Goal: Task Accomplishment & Management: Complete application form

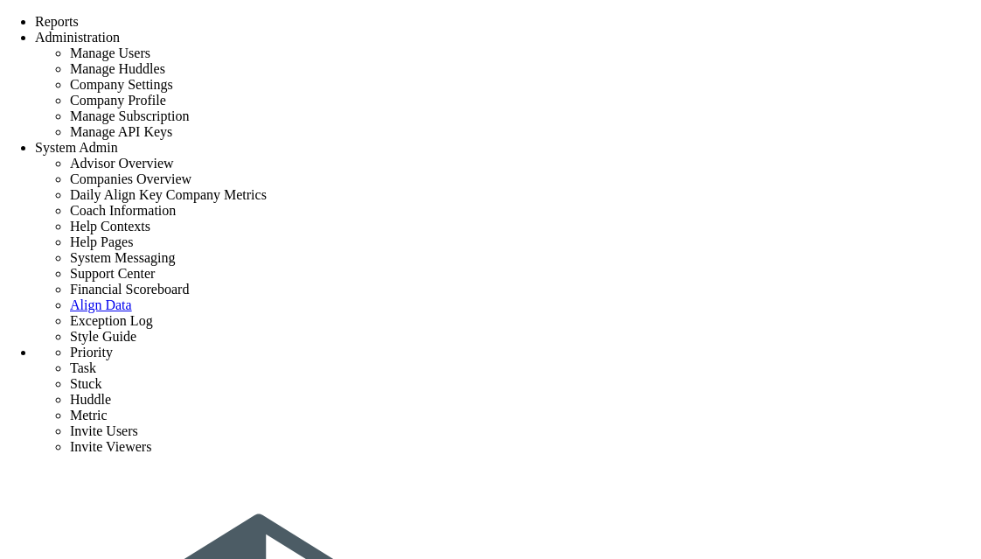
scroll to position [175, 0]
click at [668, 315] on section at bounding box center [751, 308] width 382 height 14
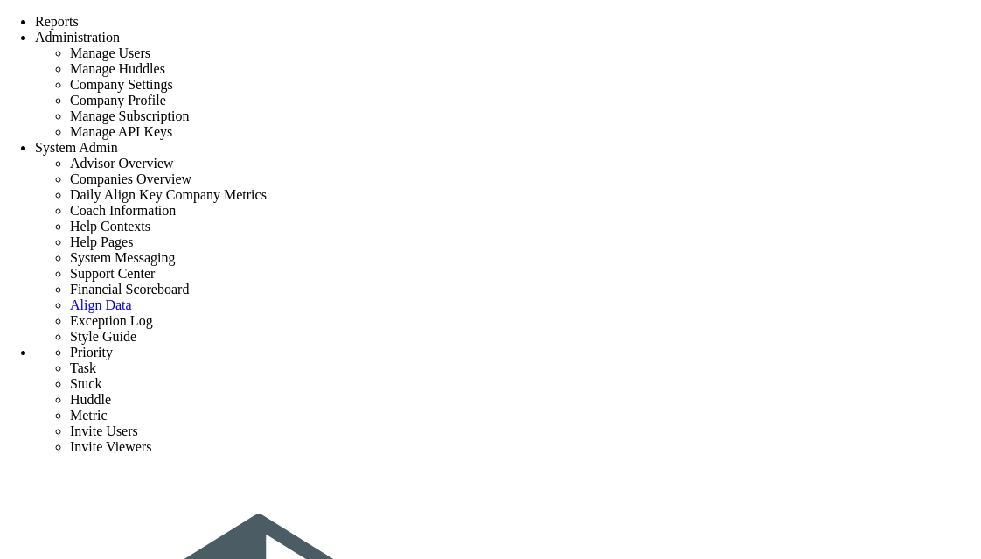
type input "Vivek S (Invited)"
click at [560, 314] on img at bounding box center [594, 307] width 68 height 14
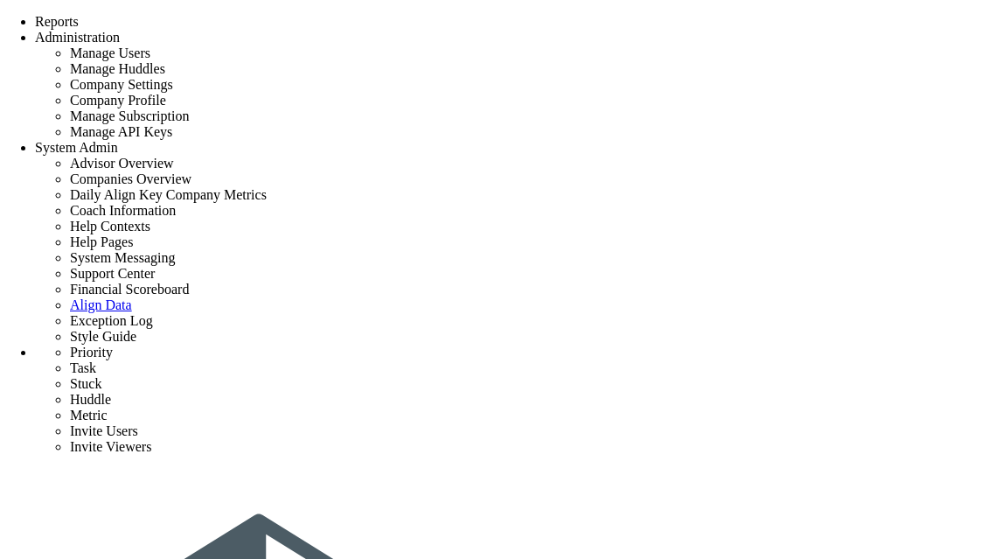
type input "[PERSON_NAME]"
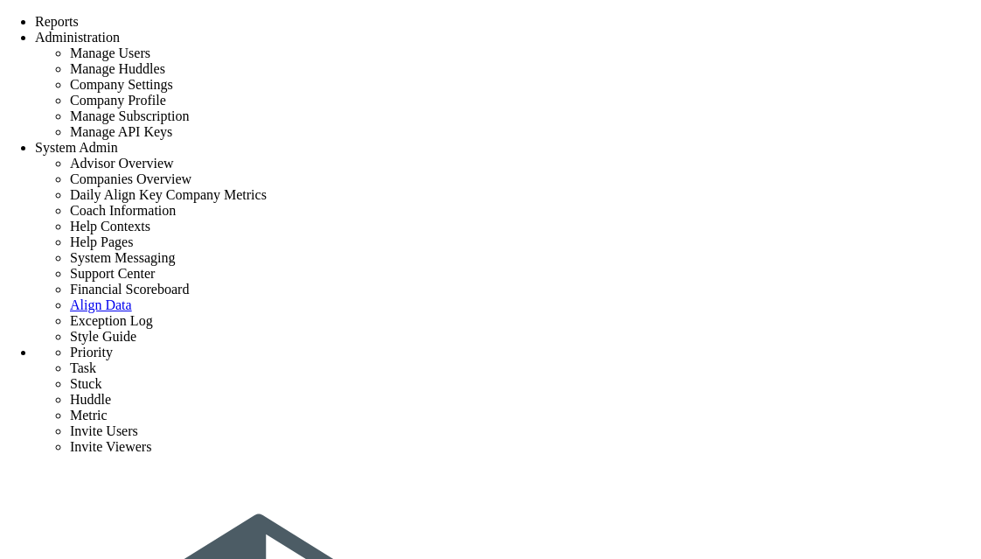
type input "s"
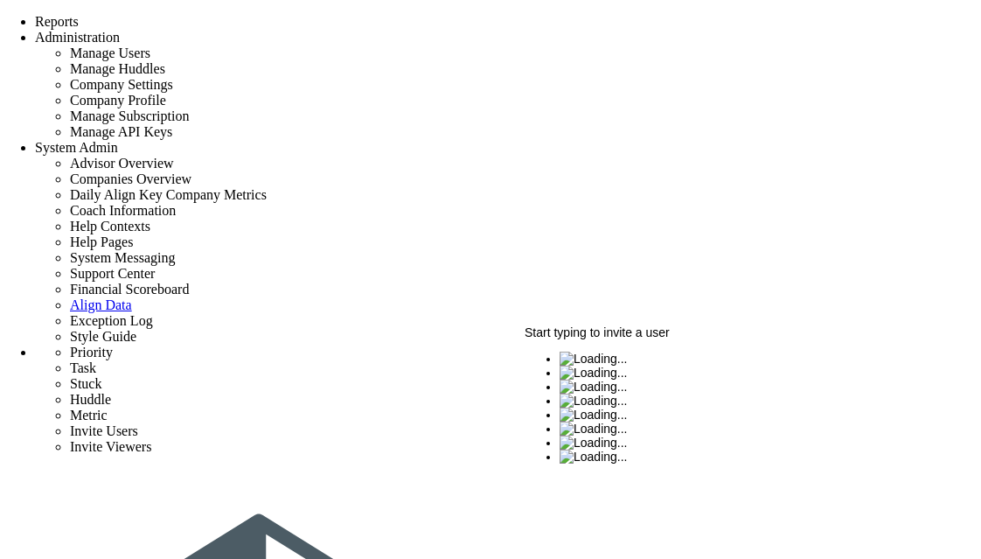
type input "su"
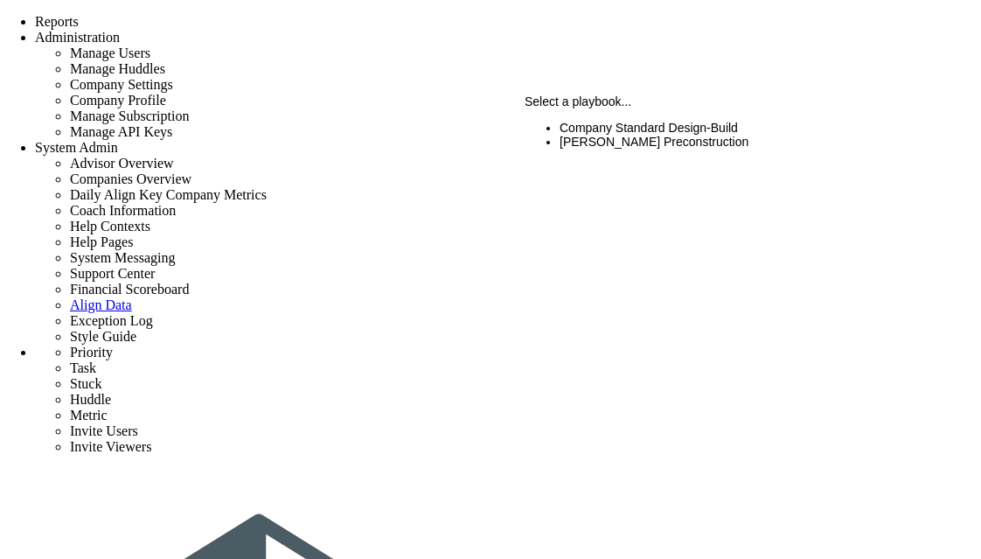
click at [639, 135] on li "Company Standard Design-Build" at bounding box center [757, 128] width 395 height 14
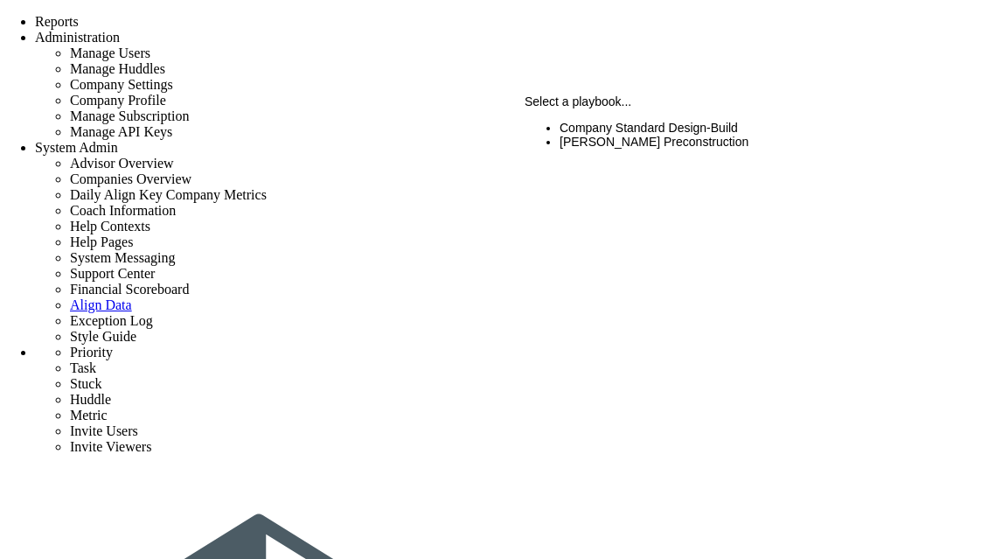
click at [677, 144] on li "CMAR Preconstruction" at bounding box center [751, 142] width 382 height 14
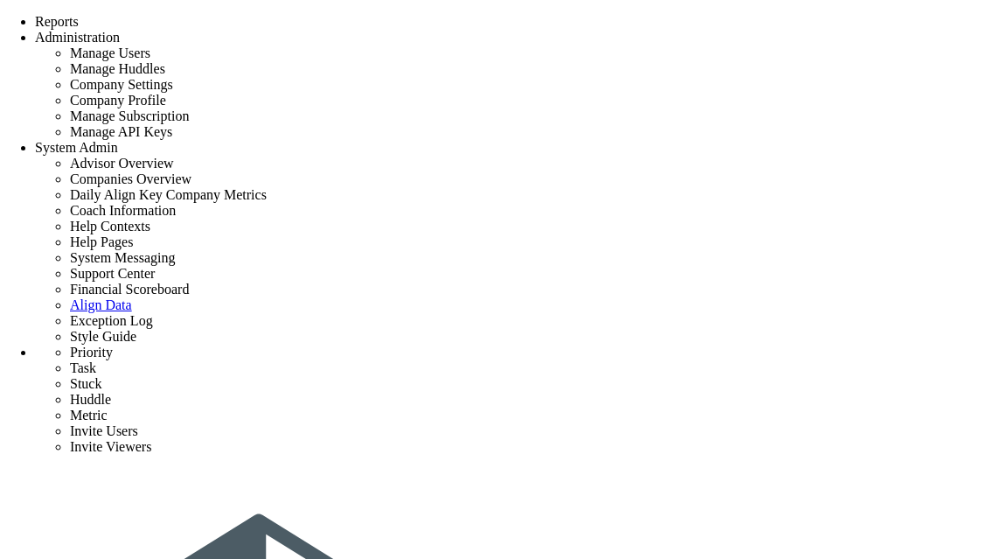
scroll to position [241, 0]
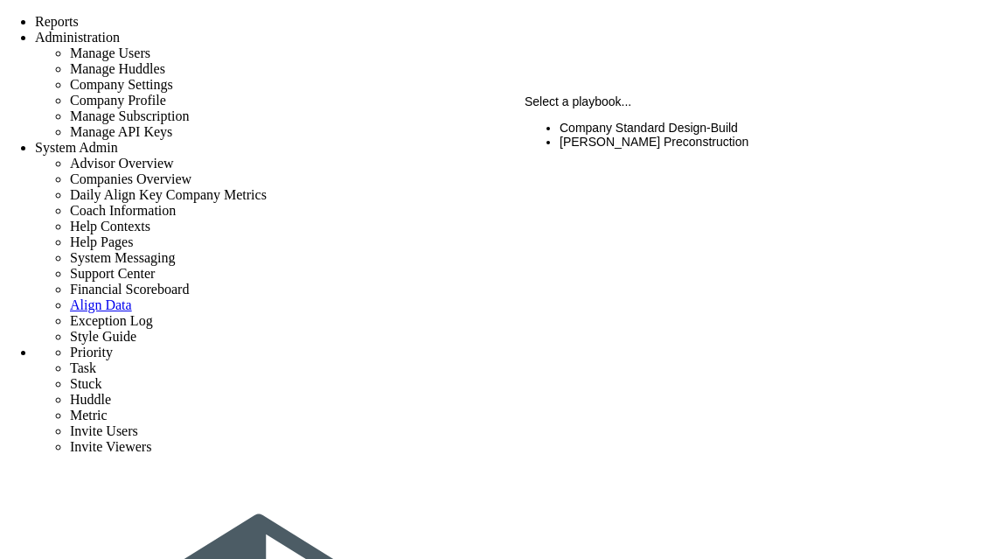
click at [689, 135] on li "Company Standard Design-Build" at bounding box center [757, 128] width 395 height 14
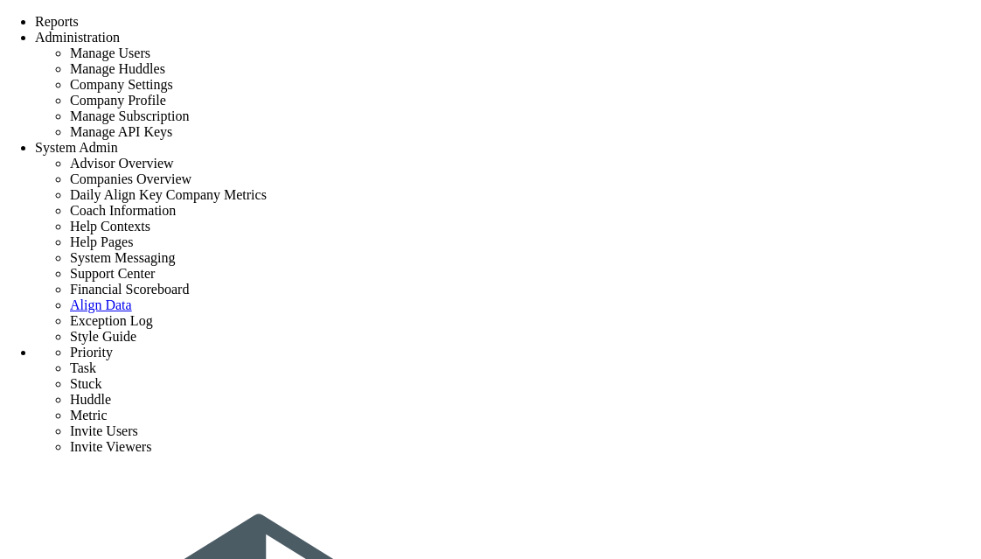
scroll to position [156, 0]
type input "s"
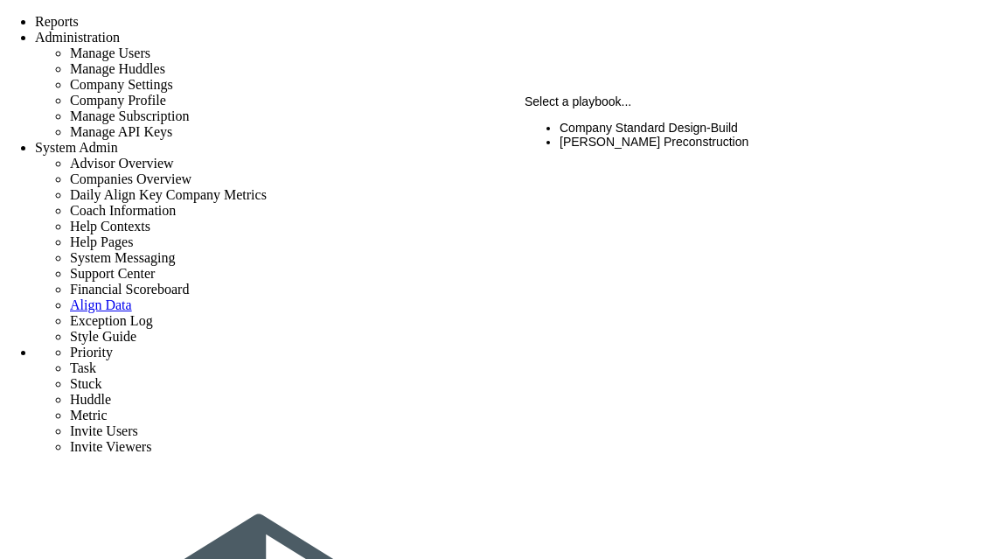
click at [609, 135] on li "Company Standard Design-Build" at bounding box center [757, 128] width 395 height 14
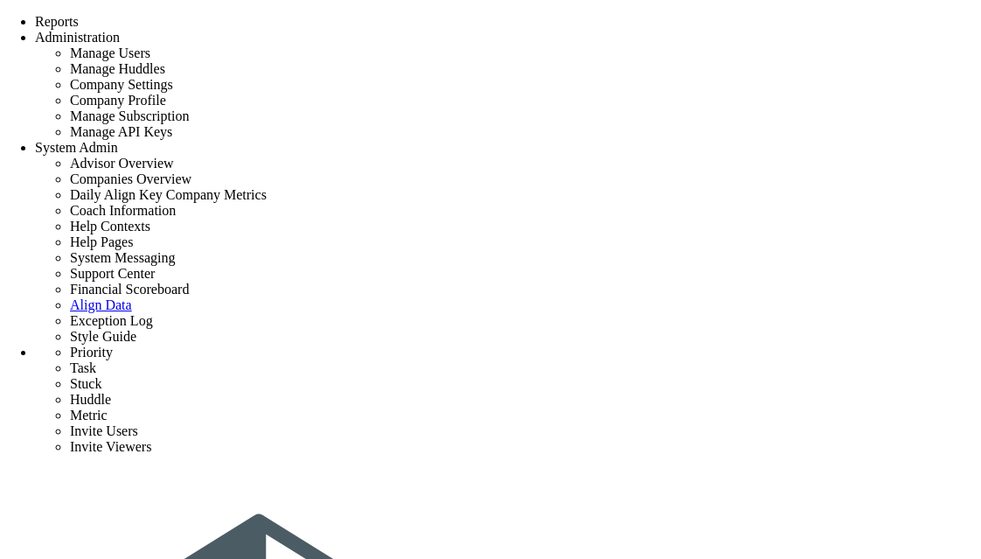
scroll to position [101, 0]
type input "s"
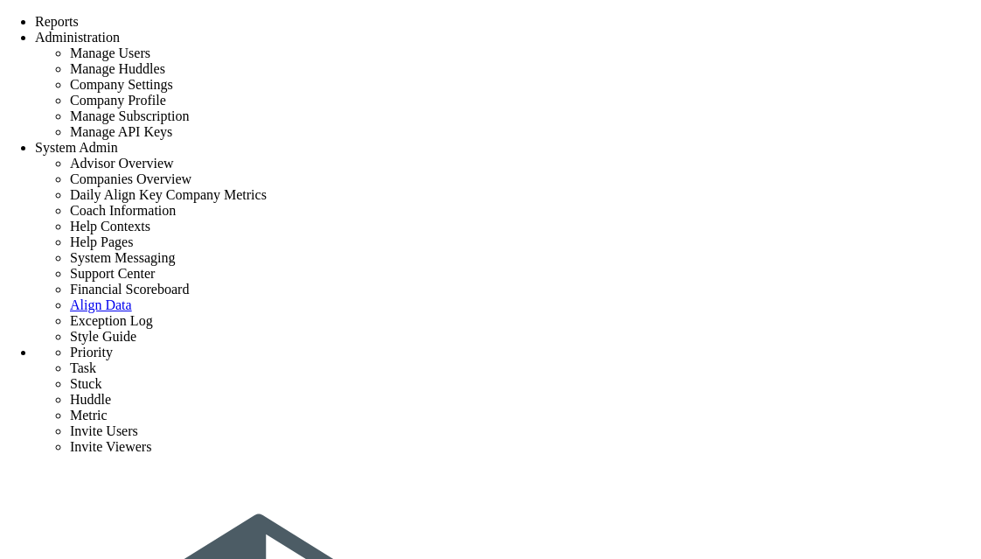
type input "su"
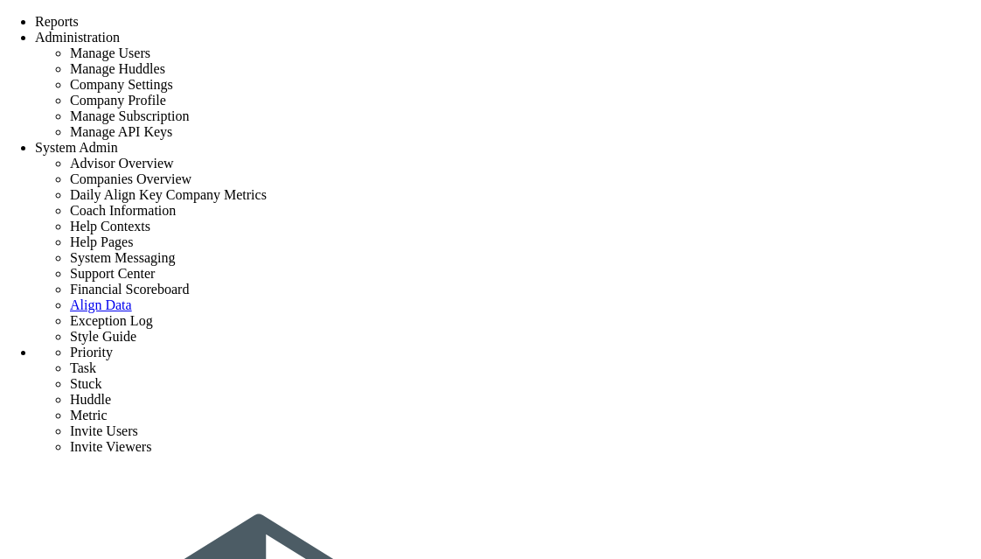
type input "su"
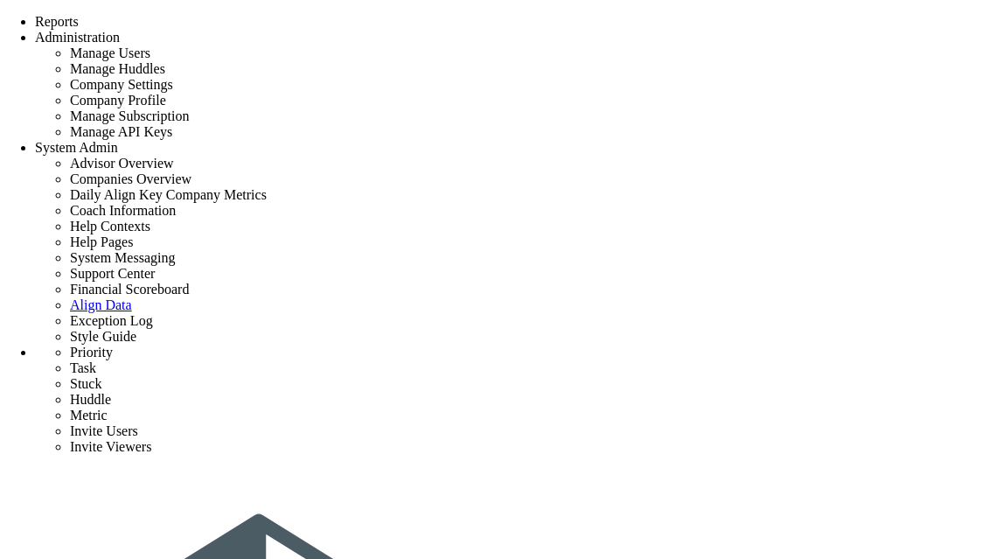
type input "s"
click at [560, 328] on img at bounding box center [594, 321] width 68 height 14
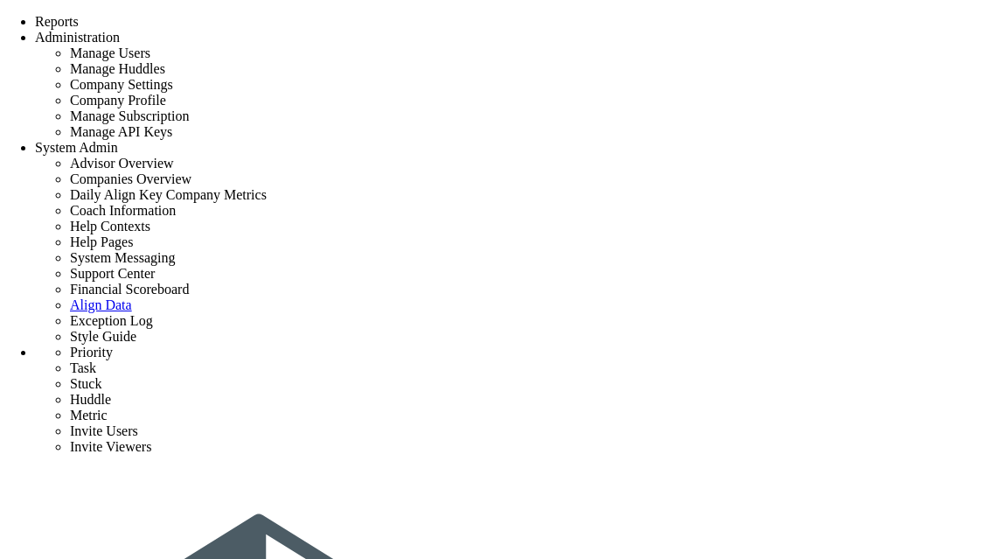
type input "[PERSON_NAME]"
click at [560, 394] on img at bounding box center [594, 387] width 68 height 14
type input "[PERSON_NAME]"
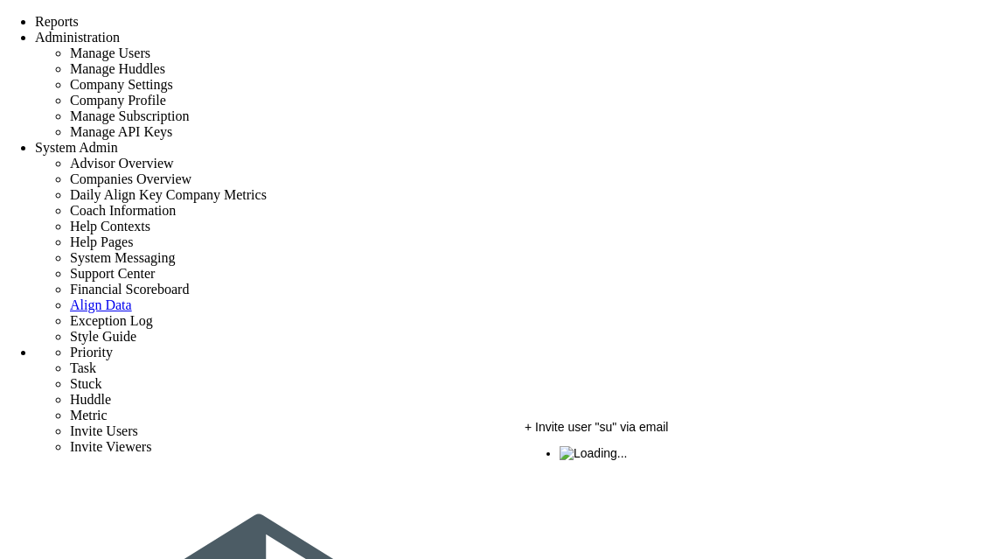
click at [576, 460] on div at bounding box center [751, 460] width 382 height 0
type input "[PERSON_NAME]"
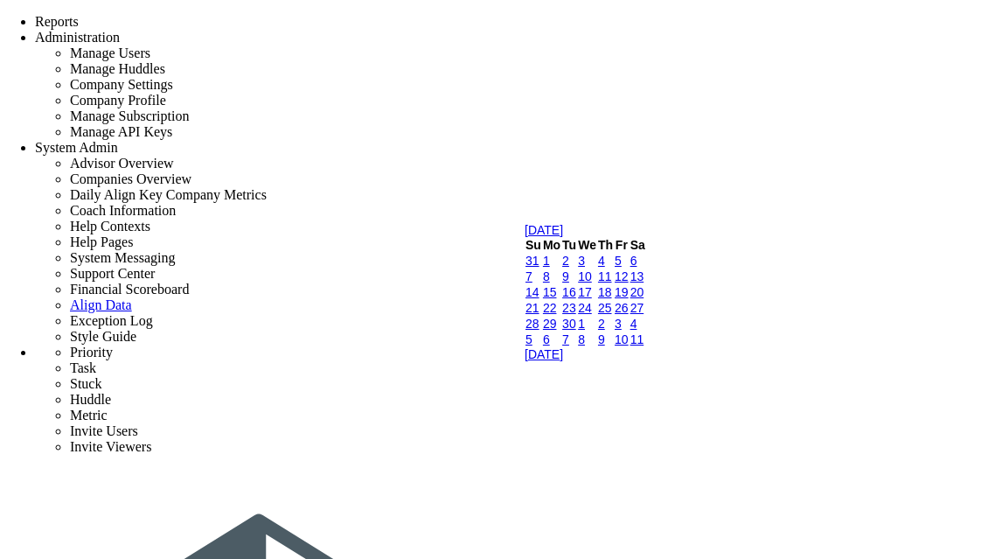
click at [622, 268] on link "5" at bounding box center [618, 261] width 7 height 14
type input "9/5/2025"
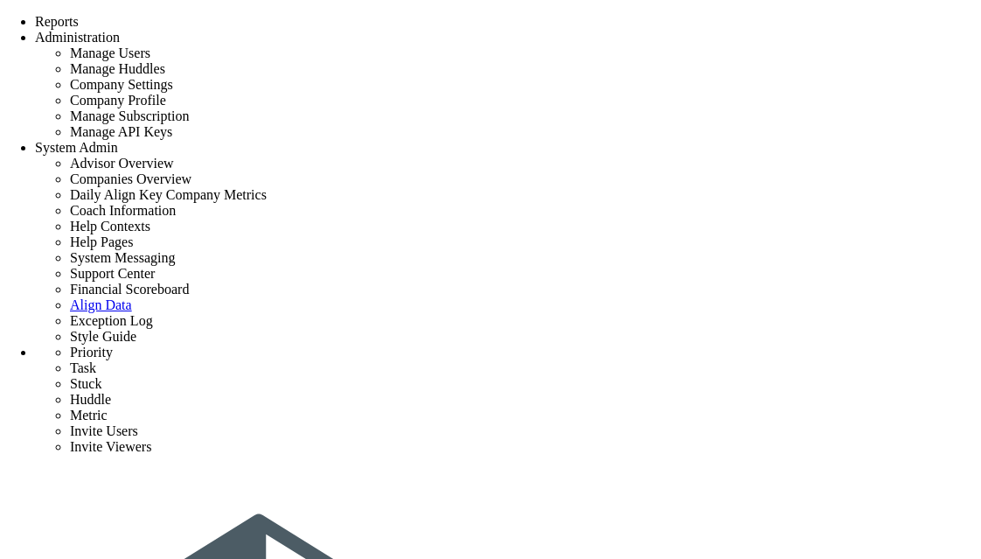
type input "name"
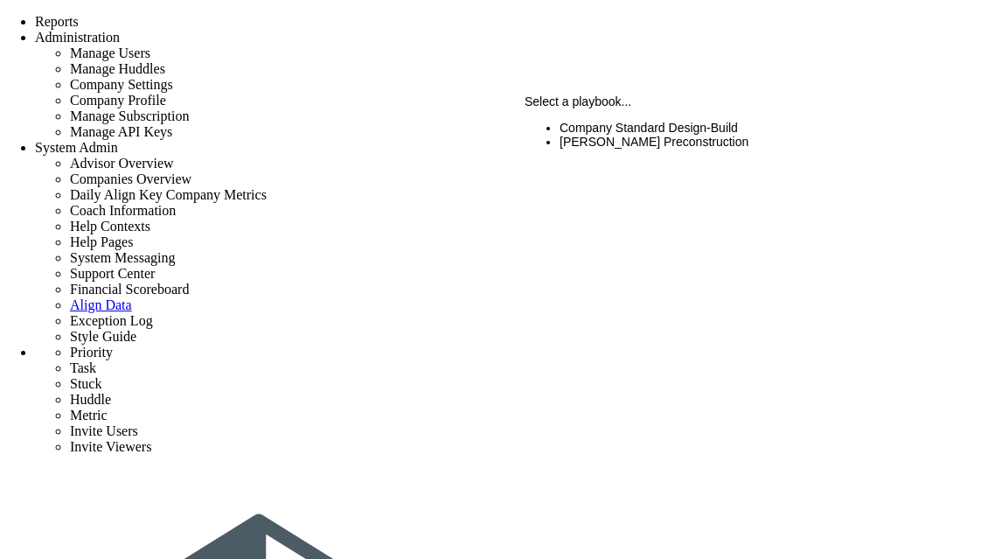
click at [679, 149] on li "CMAR Preconstruction" at bounding box center [751, 142] width 382 height 14
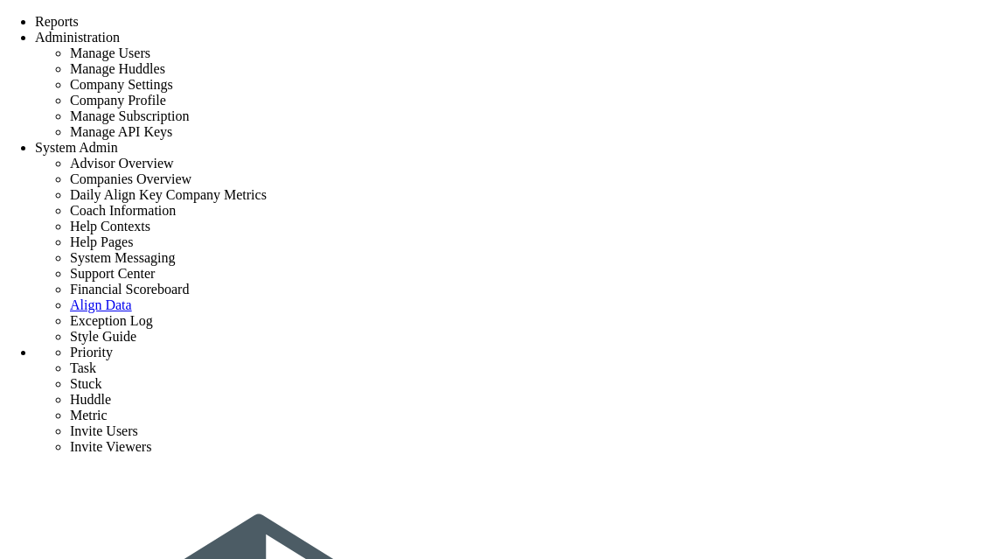
scroll to position [167, 0]
type input "s"
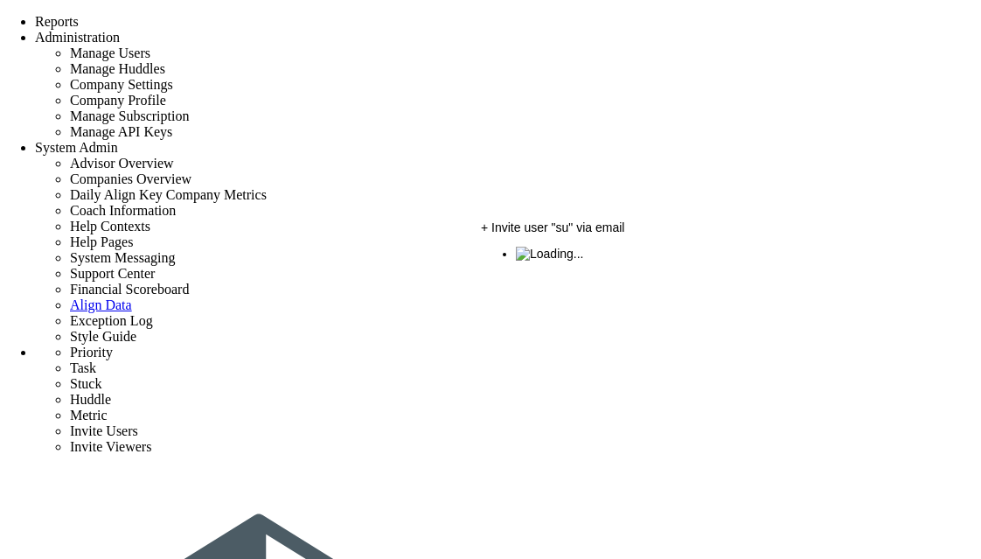
click at [516, 261] on li at bounding box center [729, 254] width 426 height 14
type input "[PERSON_NAME]"
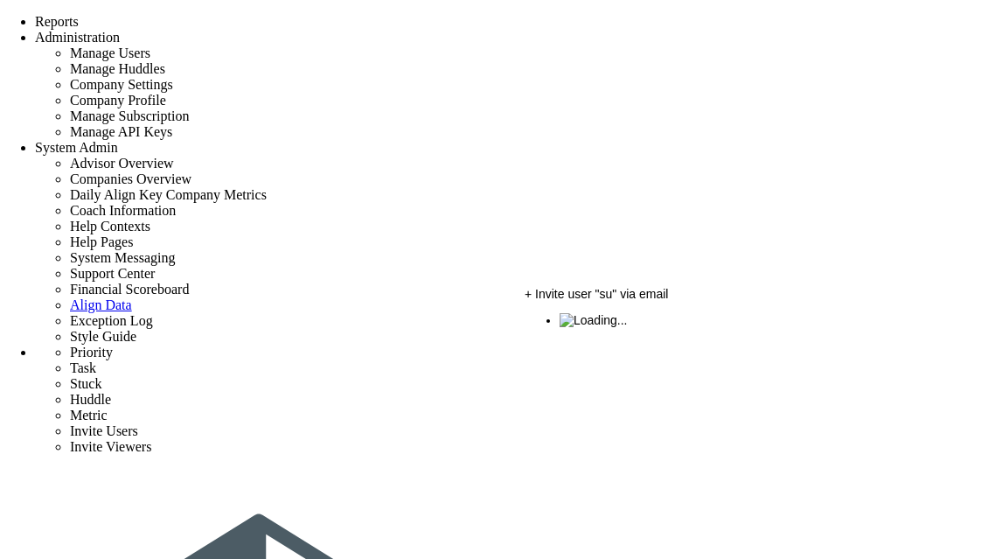
click at [560, 327] on img at bounding box center [594, 320] width 68 height 14
type input "[PERSON_NAME]"
click at [612, 394] on section at bounding box center [751, 387] width 382 height 14
type input "[PERSON_NAME]"
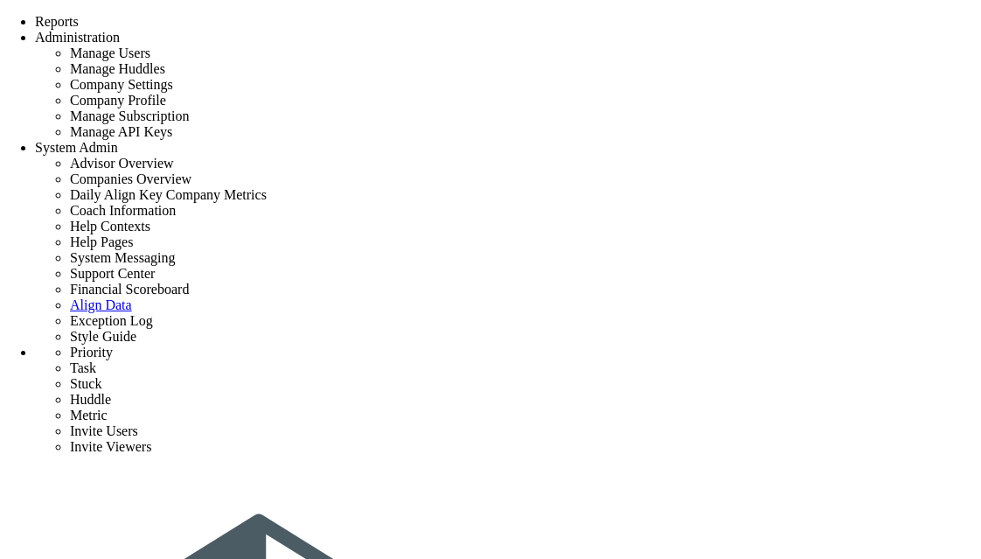
click at [595, 460] on section at bounding box center [751, 453] width 382 height 14
type input "[PERSON_NAME]"
